Goal: Task Accomplishment & Management: Use online tool/utility

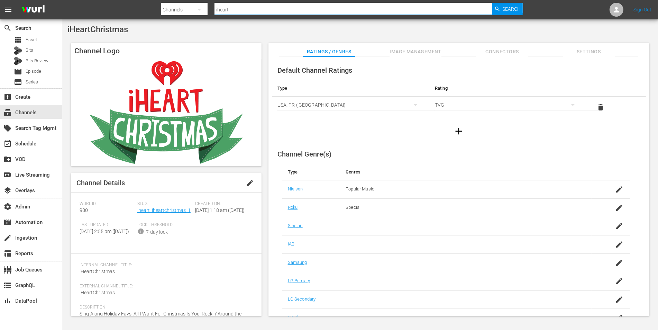
drag, startPoint x: 233, startPoint y: 12, endPoint x: 209, endPoint y: 10, distance: 24.6
click at [209, 10] on div "Search By Channels Search ID, Title, Description, Keywords, or Category iheart …" at bounding box center [342, 9] width 362 height 17
type input "four in a bed"
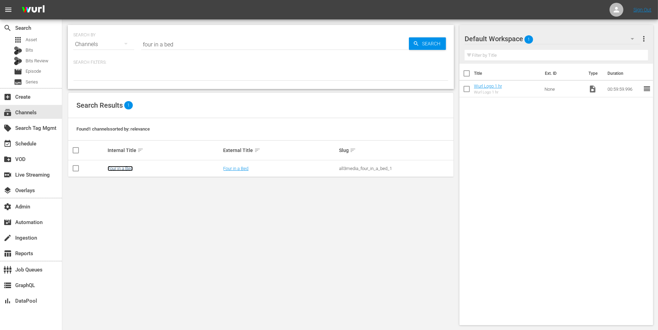
click at [132, 167] on link "Four in a Bed" at bounding box center [120, 168] width 25 height 5
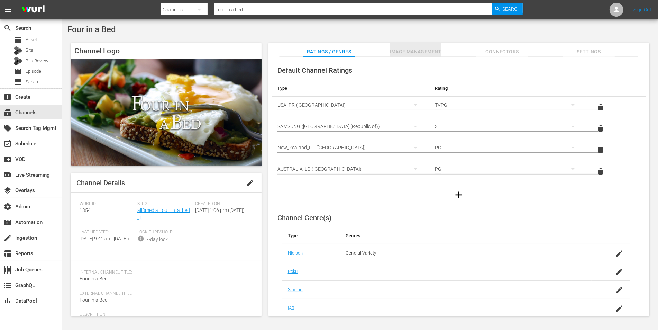
click at [416, 54] on span "Image Management" at bounding box center [415, 51] width 52 height 9
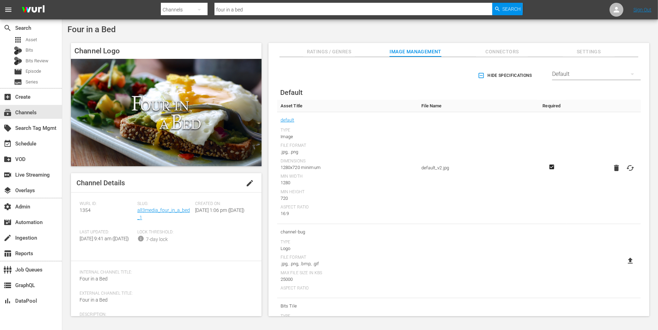
click at [590, 74] on div "Default" at bounding box center [596, 73] width 89 height 19
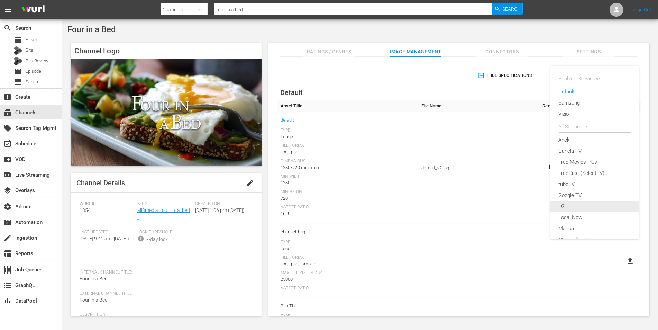
click at [558, 206] on div "LG" at bounding box center [594, 206] width 89 height 11
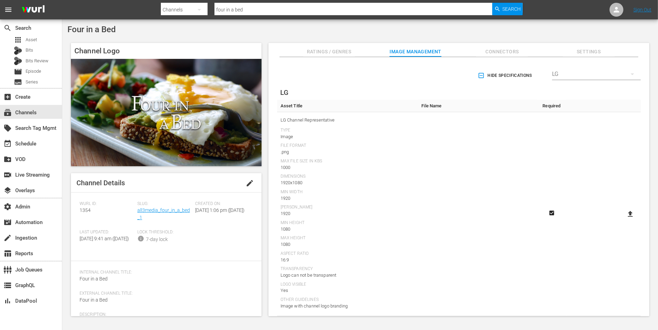
click at [630, 215] on icon at bounding box center [630, 214] width 5 height 6
click at [624, 220] on input "file" at bounding box center [623, 220] width 0 height 0
type input "C:\fakepath\FIAB_Thumbnail_100MB_PNG-min.png"
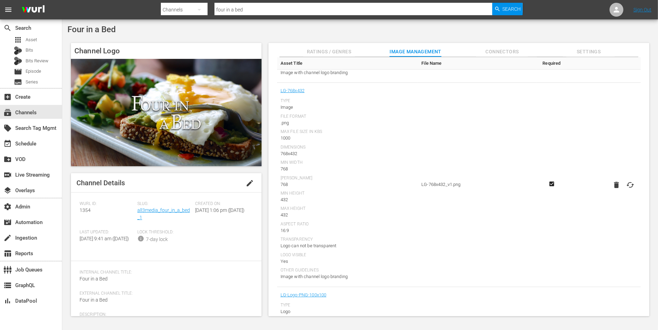
scroll to position [623, 0]
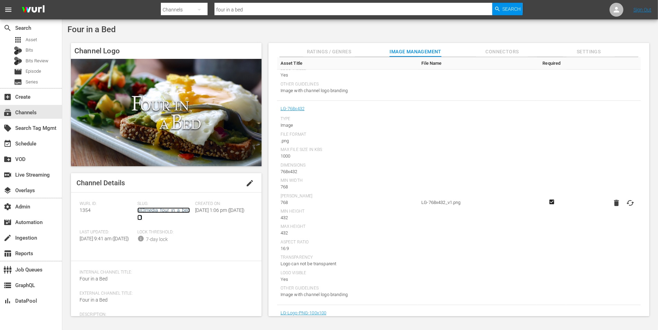
click at [166, 209] on link "all3media_four_in_a_bed_1" at bounding box center [163, 213] width 53 height 13
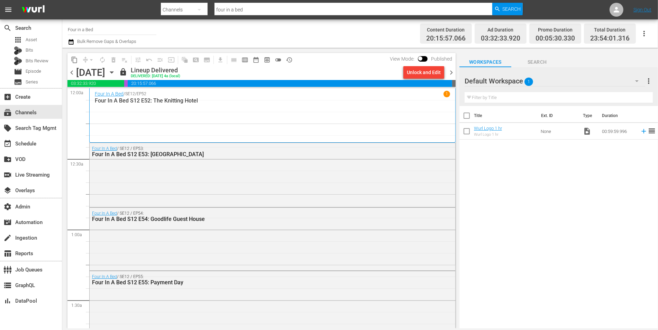
click at [427, 73] on div "Unlock and Edit" at bounding box center [424, 72] width 34 height 12
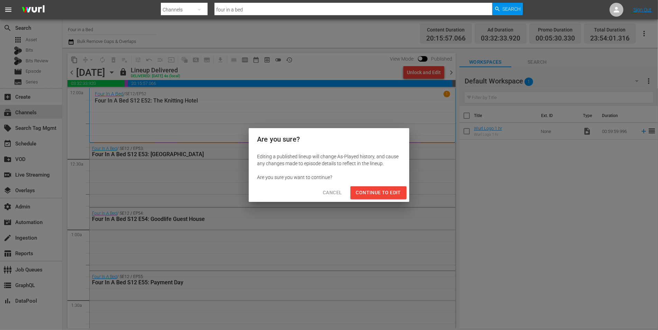
click at [378, 191] on span "Continue to Edit" at bounding box center [378, 192] width 45 height 9
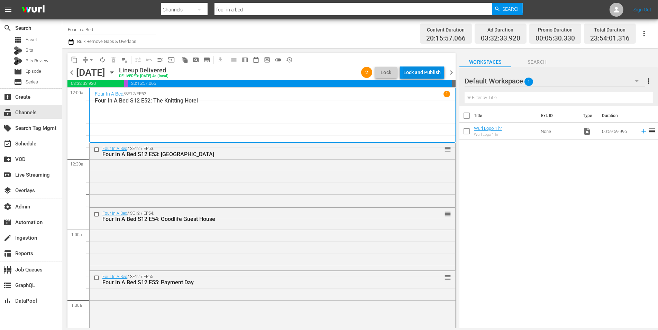
click at [427, 70] on div "Lock and Publish" at bounding box center [421, 72] width 37 height 12
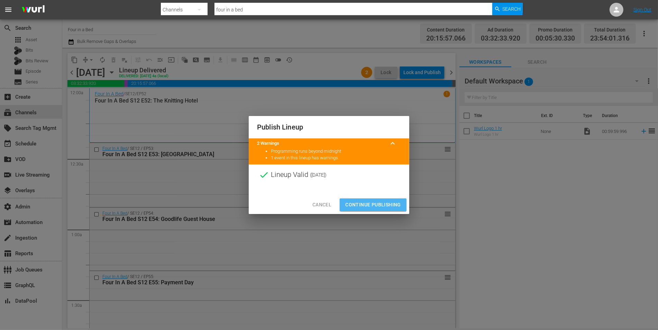
click at [383, 204] on span "Continue Publishing" at bounding box center [373, 204] width 56 height 9
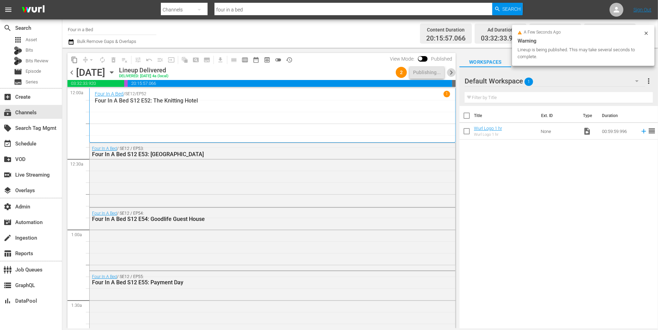
click at [452, 73] on span "chevron_right" at bounding box center [451, 72] width 9 height 9
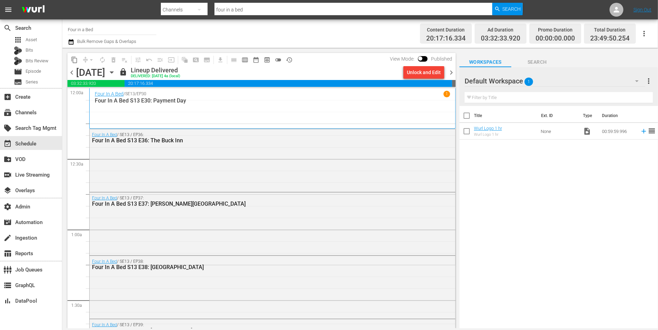
click at [431, 73] on div "Unlock and Edit" at bounding box center [424, 72] width 34 height 12
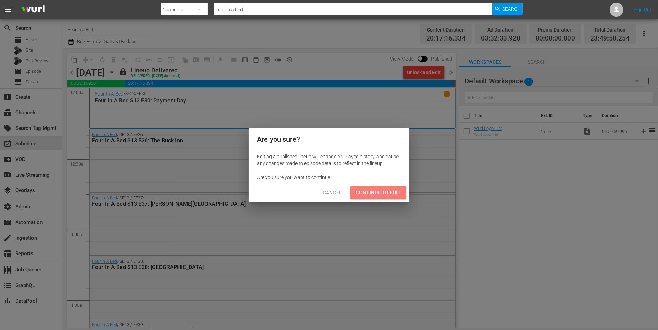
click at [381, 193] on span "Continue to Edit" at bounding box center [378, 192] width 45 height 9
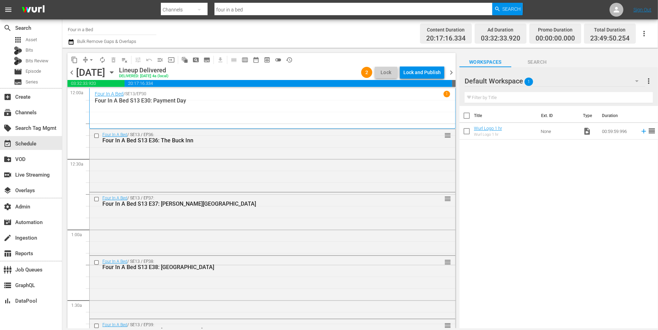
click at [436, 72] on div "Lock and Publish" at bounding box center [421, 72] width 37 height 12
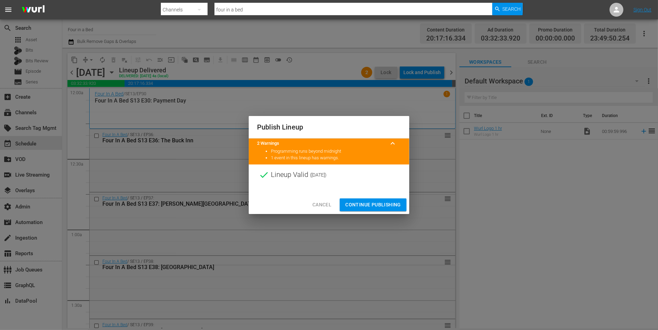
click at [372, 203] on span "Continue Publishing" at bounding box center [373, 204] width 56 height 9
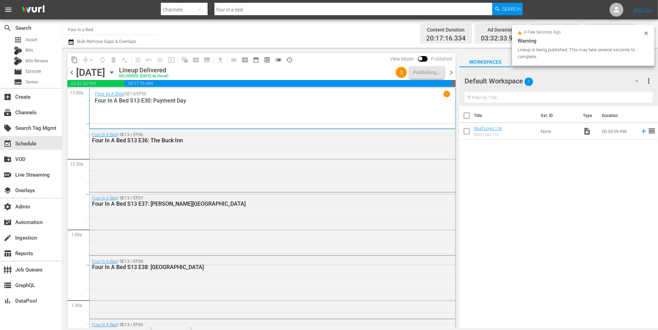
click at [450, 75] on span "chevron_right" at bounding box center [451, 72] width 9 height 9
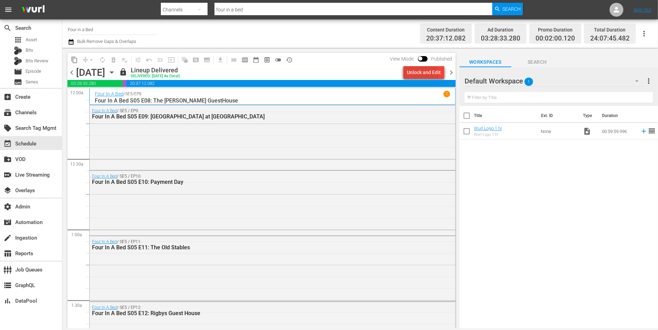
click at [422, 74] on div "Unlock and Edit" at bounding box center [424, 72] width 34 height 12
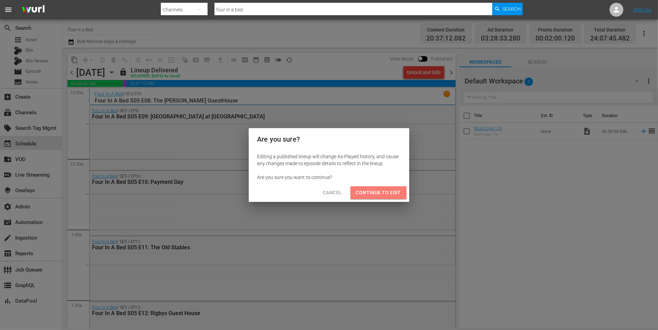
click at [375, 197] on button "Continue to Edit" at bounding box center [378, 192] width 56 height 13
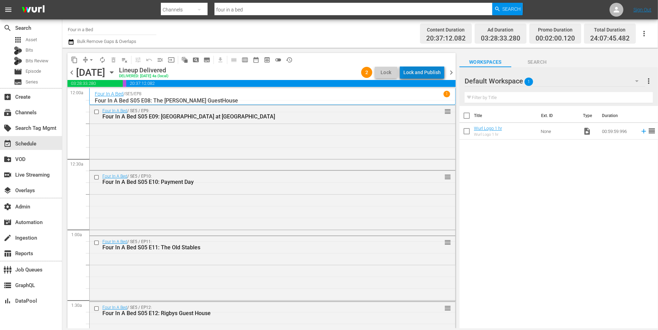
click at [432, 75] on div "Lock and Publish" at bounding box center [421, 72] width 37 height 12
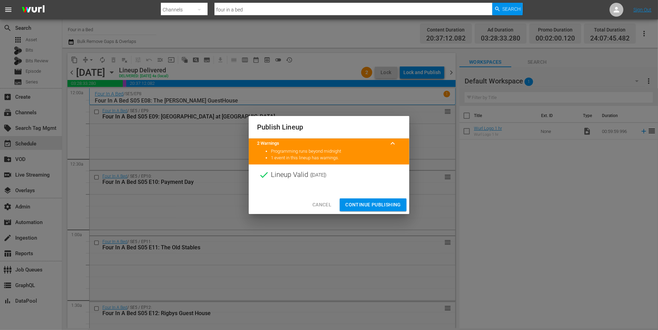
click at [375, 206] on span "Continue Publishing" at bounding box center [373, 204] width 56 height 9
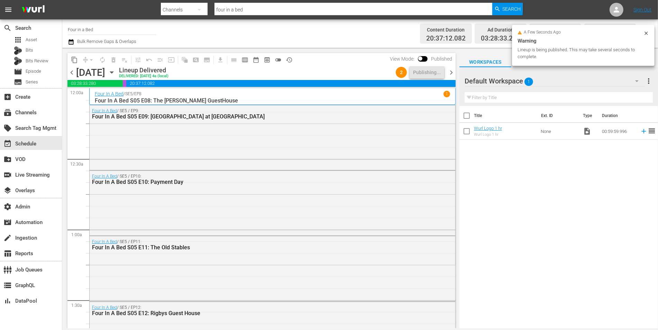
click at [448, 73] on span "chevron_right" at bounding box center [451, 72] width 9 height 9
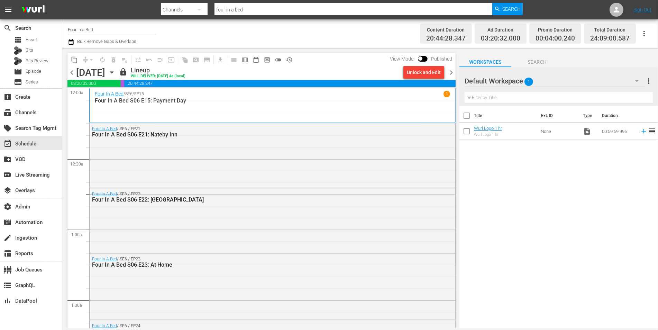
click at [416, 75] on div "Unlock and Edit" at bounding box center [424, 72] width 34 height 12
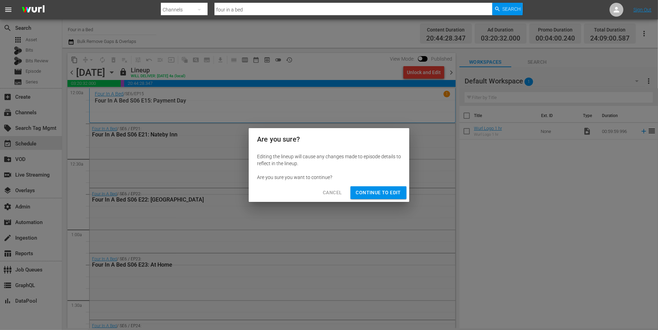
click at [378, 192] on span "Continue to Edit" at bounding box center [378, 192] width 45 height 9
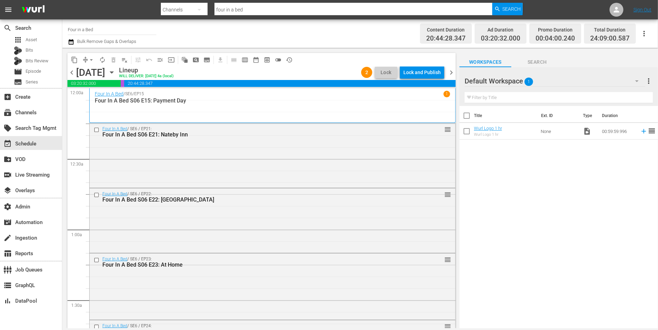
click at [424, 79] on div "chevron_left [DATE] [DATE] Lineup WILL DELIVER: [DATE] 4a (local) 2 Lock Lock a…" at bounding box center [261, 72] width 388 height 13
click at [424, 76] on div "Lock and Publish" at bounding box center [421, 72] width 37 height 12
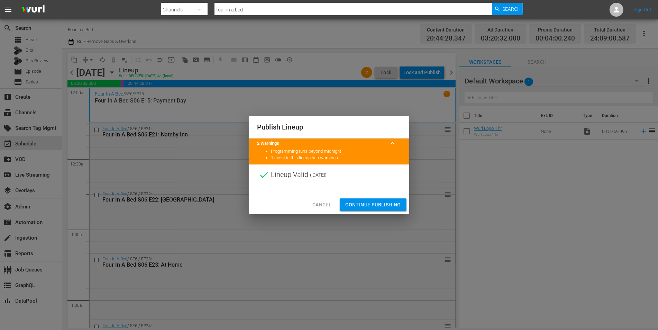
click at [373, 202] on span "Continue Publishing" at bounding box center [373, 204] width 56 height 9
